Goal: Task Accomplishment & Management: Manage account settings

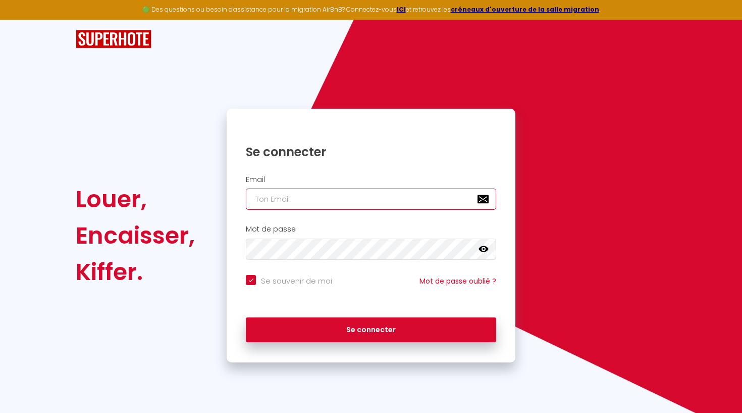
type input "[EMAIL_ADDRESS][DOMAIN_NAME]"
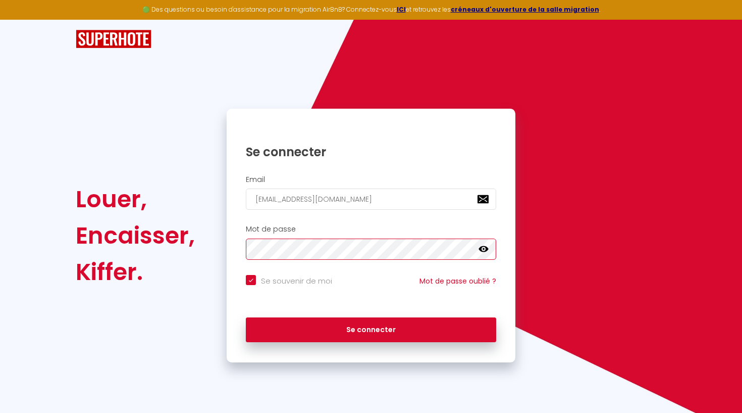
click at [371, 328] on button "Se connecter" at bounding box center [371, 329] width 251 height 25
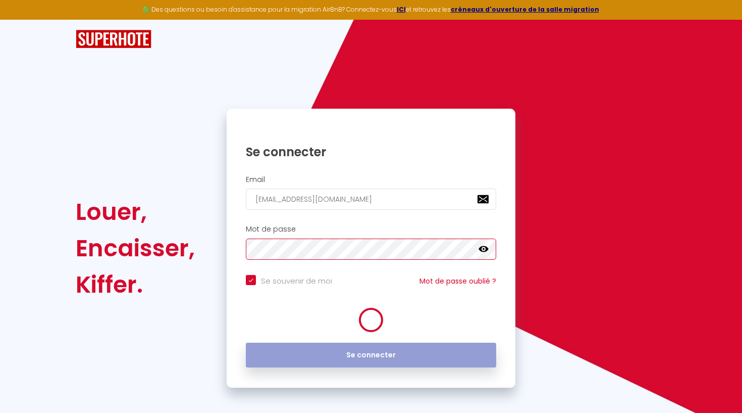
checkbox input "true"
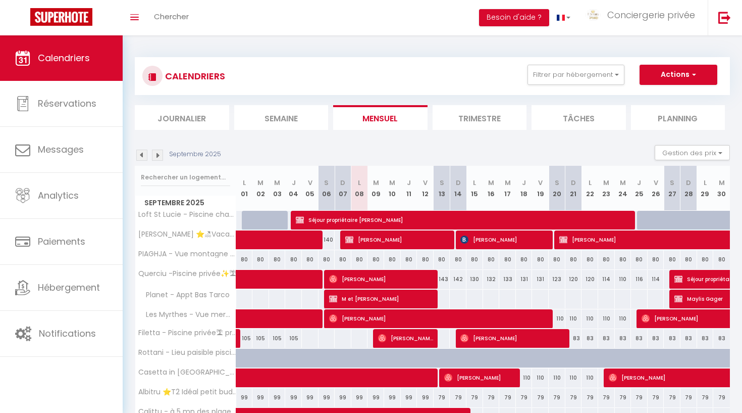
click at [373, 239] on span "Katerina Grmelova" at bounding box center [398, 239] width 106 height 19
select select "OK"
select select "KO"
select select "0"
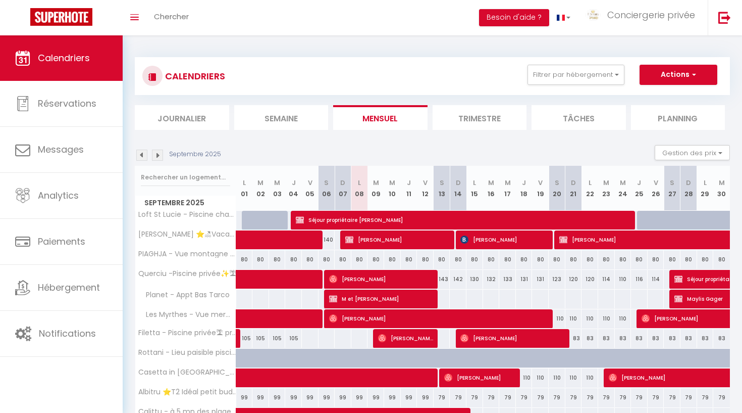
select select "1"
select select
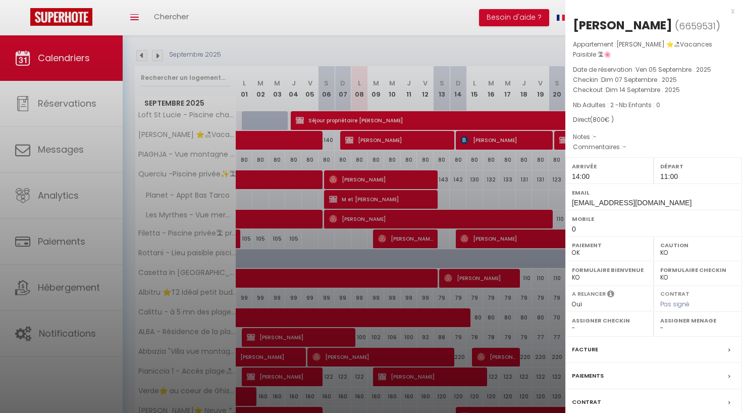
scroll to position [123, 0]
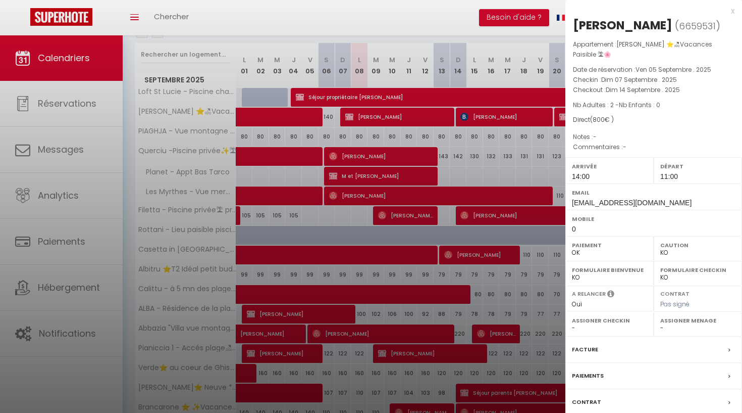
click at [611, 345] on div "Facture" at bounding box center [654, 349] width 177 height 26
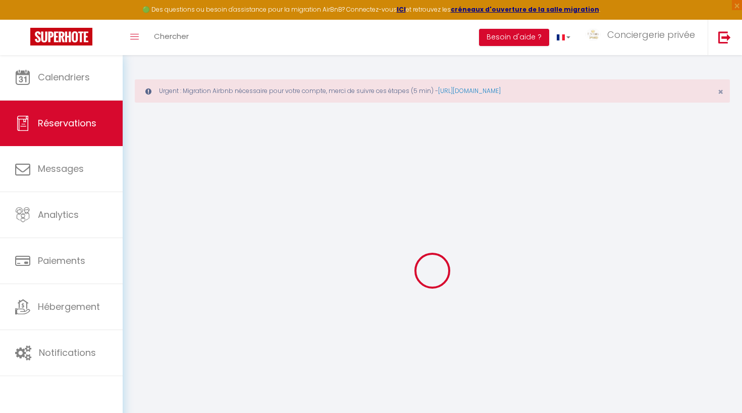
select select
checkbox input "false"
select select
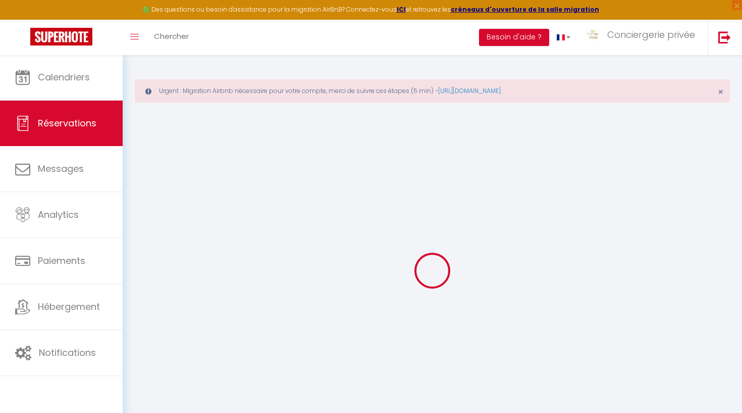
select select
checkbox input "false"
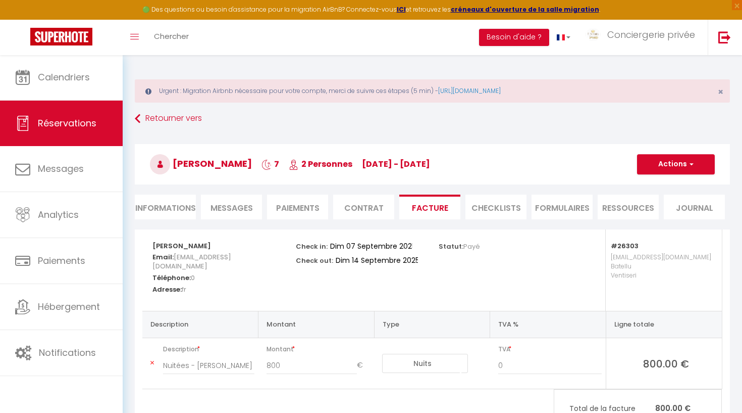
click at [685, 160] on button "Actions" at bounding box center [676, 164] width 78 height 20
click at [656, 201] on link "Aperçu et éditer" at bounding box center [668, 199] width 85 height 13
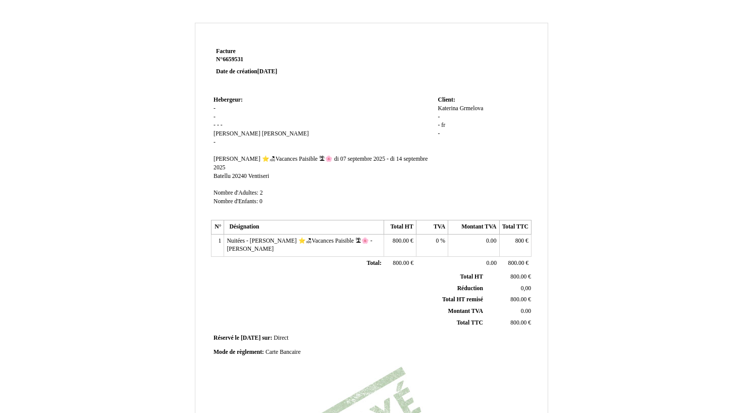
click at [295, 348] on span "Carte Bancaire" at bounding box center [283, 351] width 35 height 7
click at [0, 0] on input "Carte Bancaire" at bounding box center [0, 0] width 0 height 0
type input "C"
type input "Espèce"
click at [387, 317] on th "Total TTC Total TTC" at bounding box center [349, 323] width 273 height 12
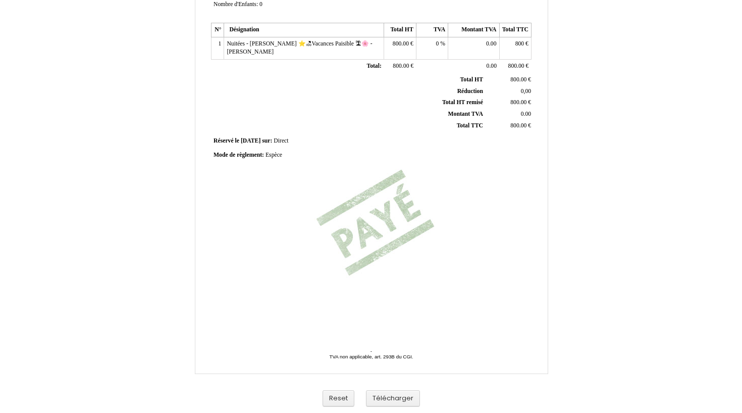
scroll to position [197, 0]
click at [390, 400] on button "Télécharger" at bounding box center [393, 398] width 54 height 17
